Goal: Check status

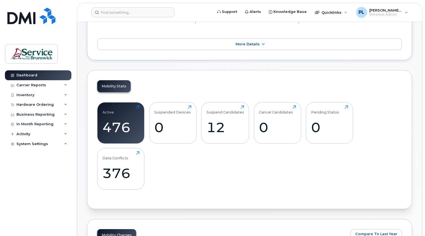
scroll to position [137, 0]
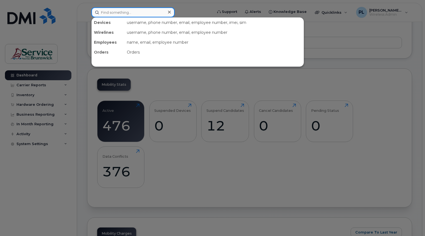
click at [118, 9] on input at bounding box center [132, 12] width 83 height 10
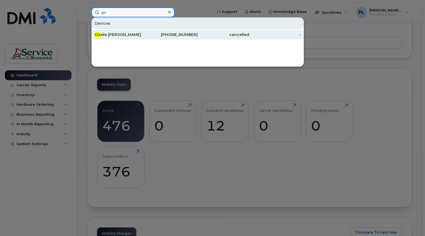
type input "gis"
click at [108, 32] on div "Gis ele [PERSON_NAME]" at bounding box center [120, 34] width 52 height 5
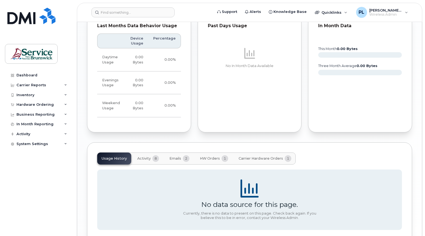
scroll to position [407, 0]
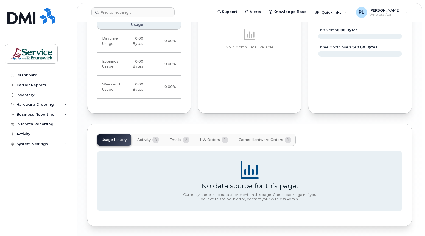
scroll to position [435, 0]
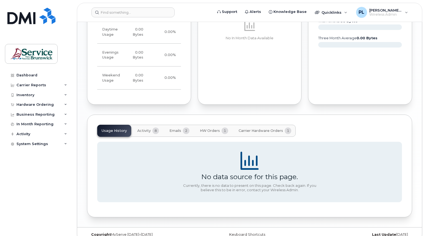
click at [151, 125] on button "Activity 8" at bounding box center [148, 131] width 30 height 12
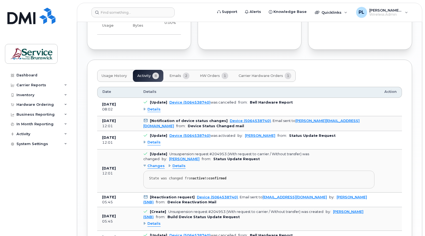
scroll to position [563, 0]
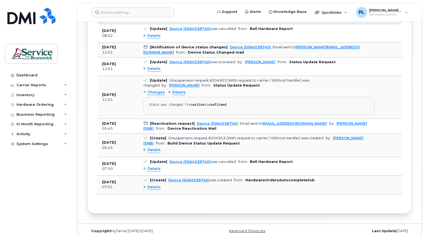
click at [151, 166] on span "Details" at bounding box center [153, 168] width 13 height 5
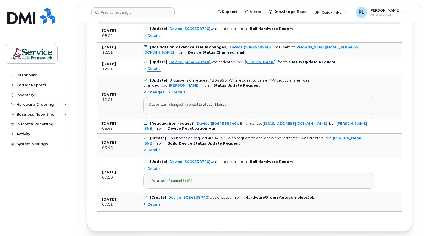
click at [150, 207] on span "Details" at bounding box center [153, 204] width 13 height 5
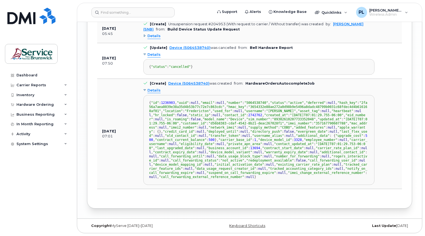
scroll to position [728, 0]
click at [205, 198] on div "Date Details Action Sep 05, 2025 08:02 [Update] Device (5064538740) was cancell…" at bounding box center [249, 46] width 305 height 304
